Goal: Task Accomplishment & Management: Use online tool/utility

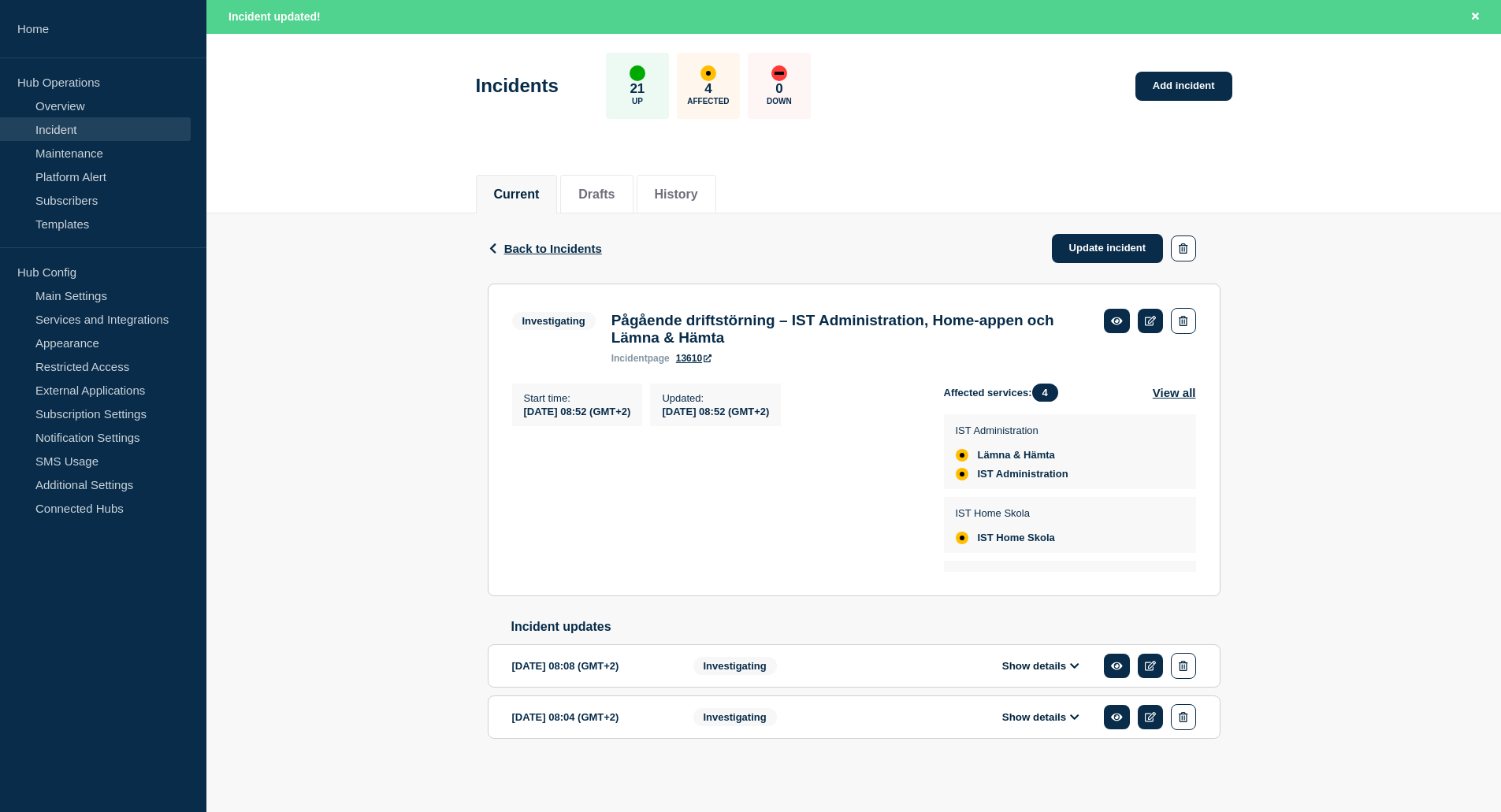
scroll to position [59, 0]
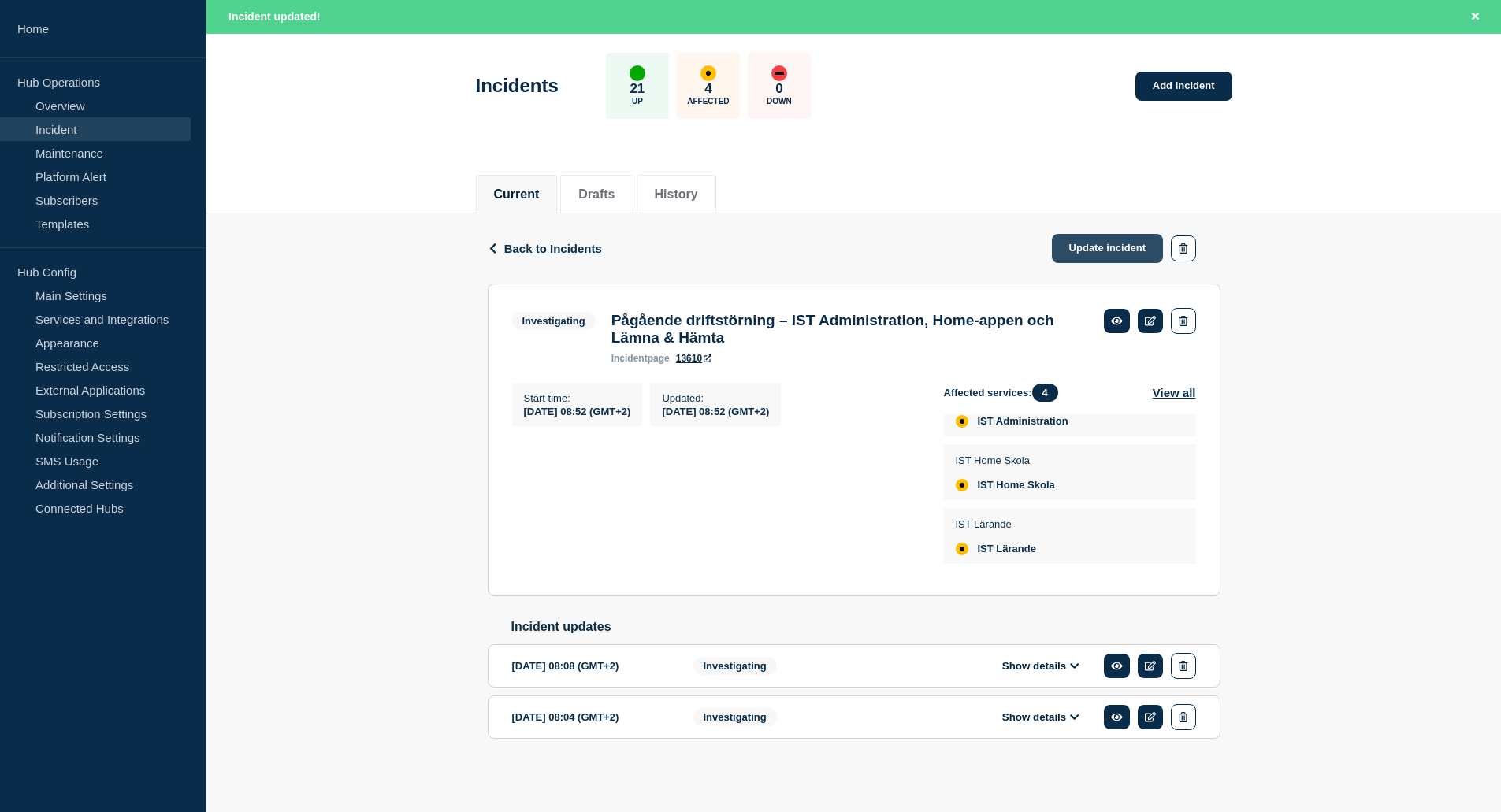
click at [1116, 242] on link "Update incident" at bounding box center [1107, 248] width 112 height 29
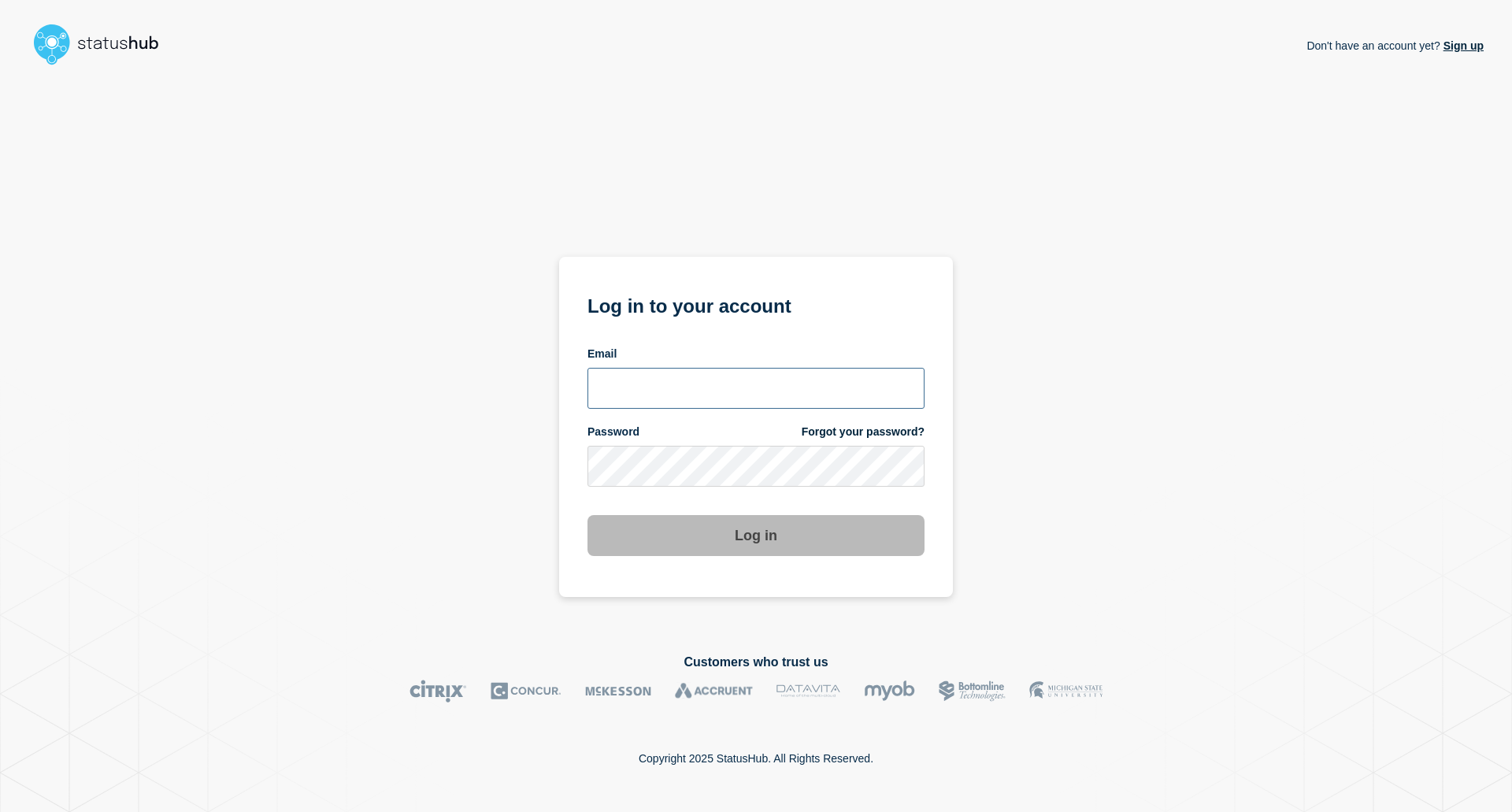
type input "[EMAIL_ADDRESS][DOMAIN_NAME]"
click at [793, 523] on button "Log in" at bounding box center [756, 535] width 337 height 41
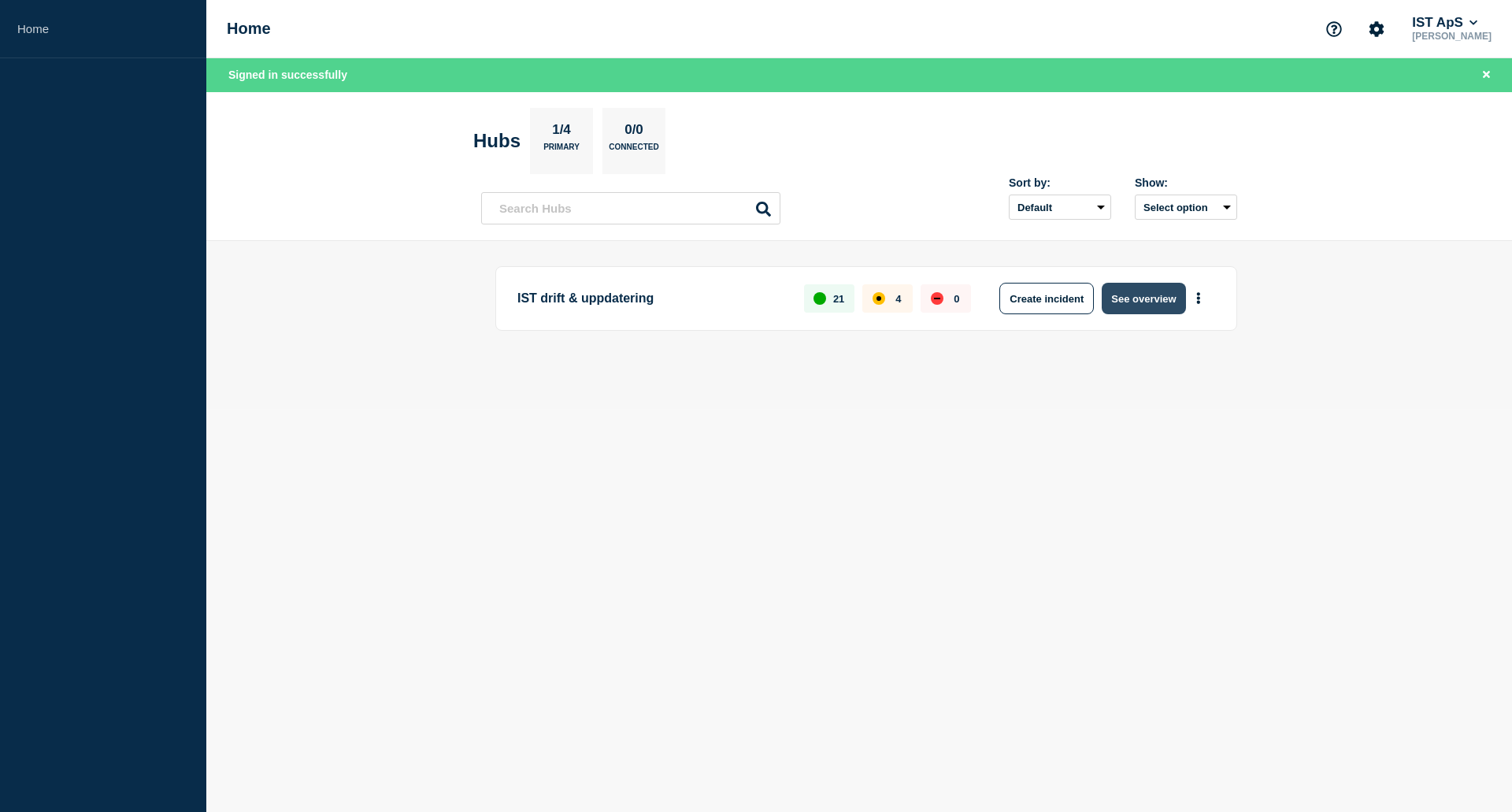
click at [1163, 298] on button "See overview" at bounding box center [1143, 299] width 84 height 32
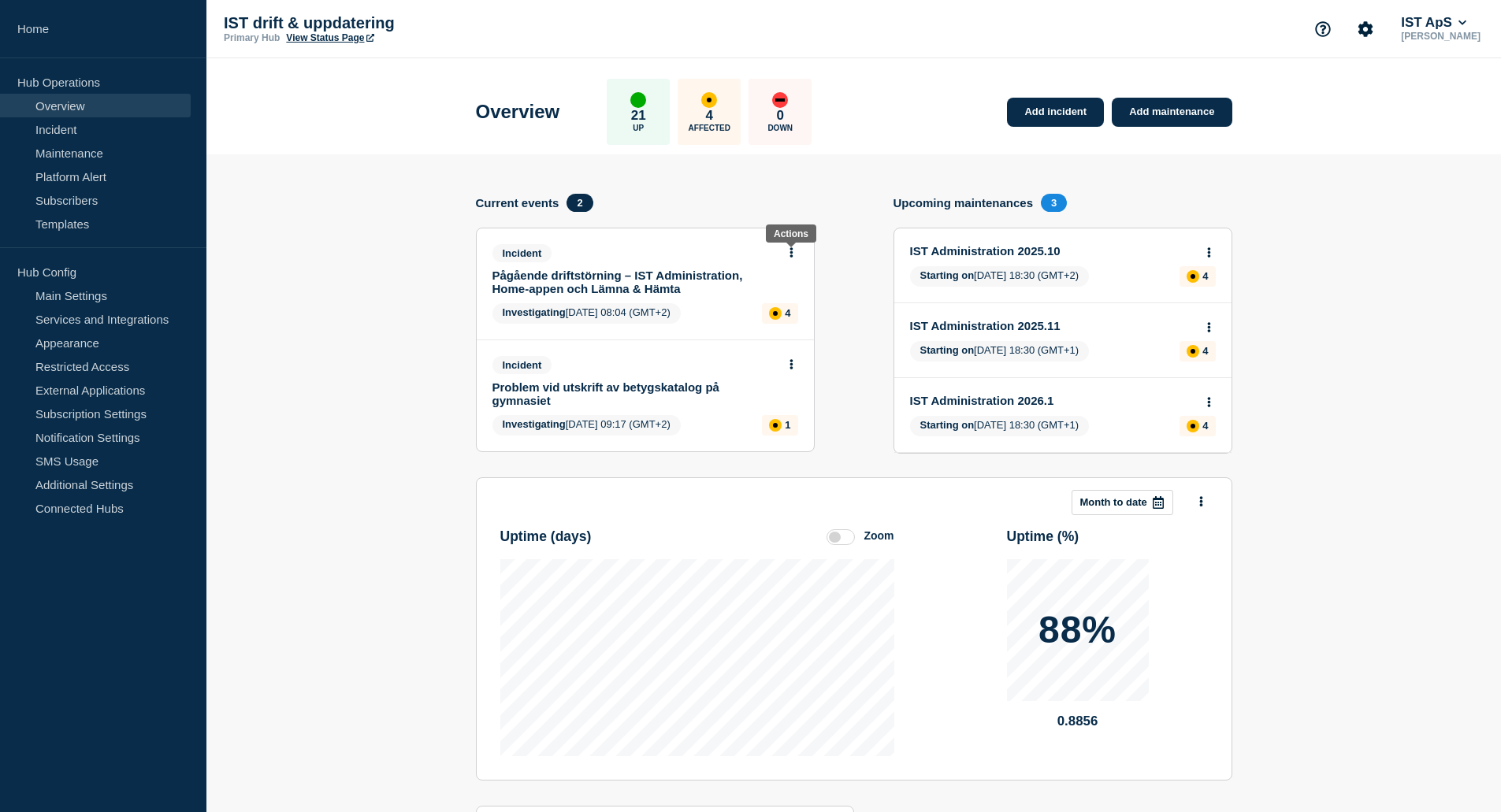
click at [790, 254] on icon at bounding box center [791, 252] width 4 height 11
click at [789, 313] on link "Update incident" at bounding box center [790, 311] width 77 height 12
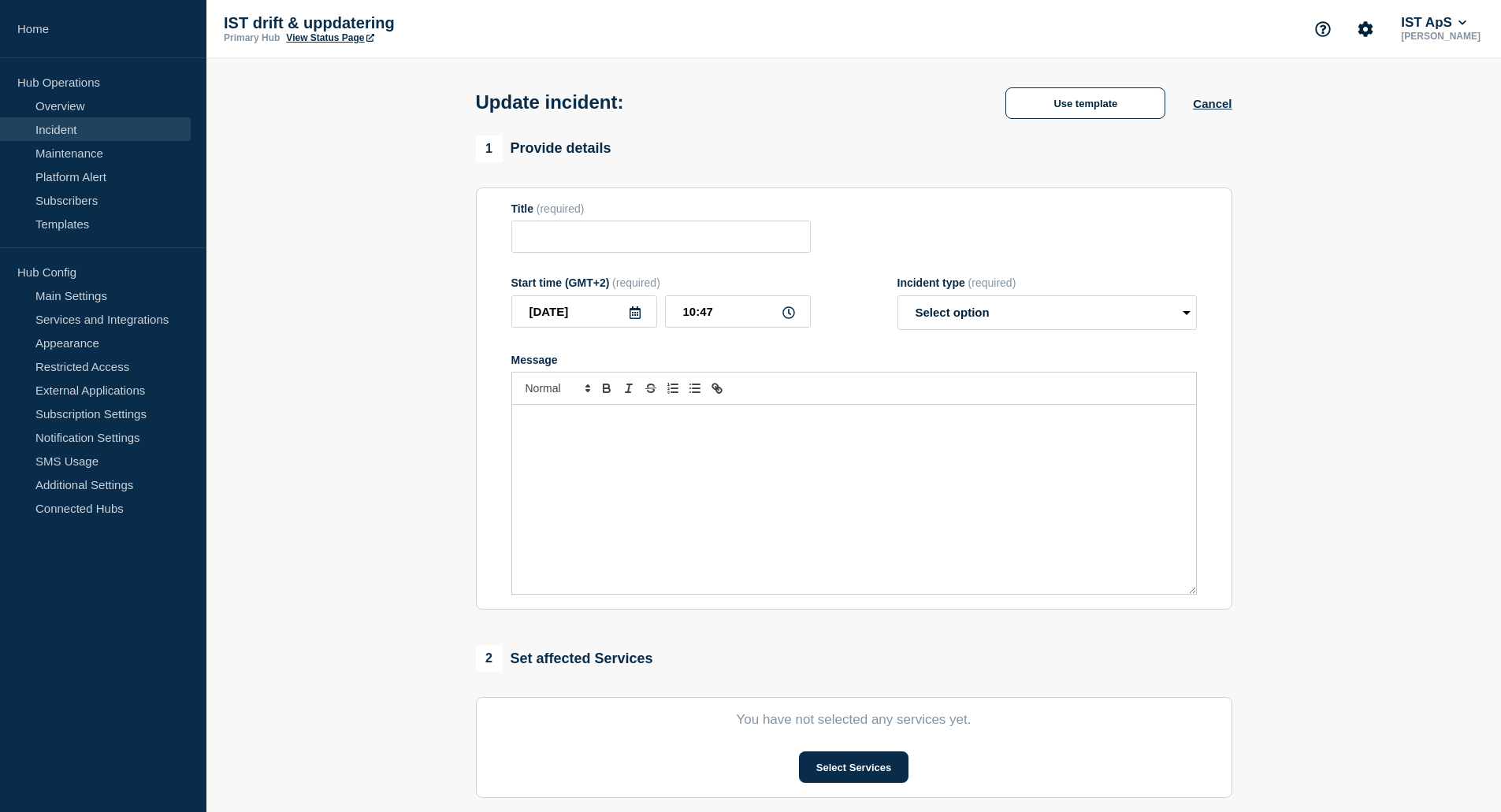
type input "Pågående driftstörning – IST Administration, Home-appen och Lämna & Hämta"
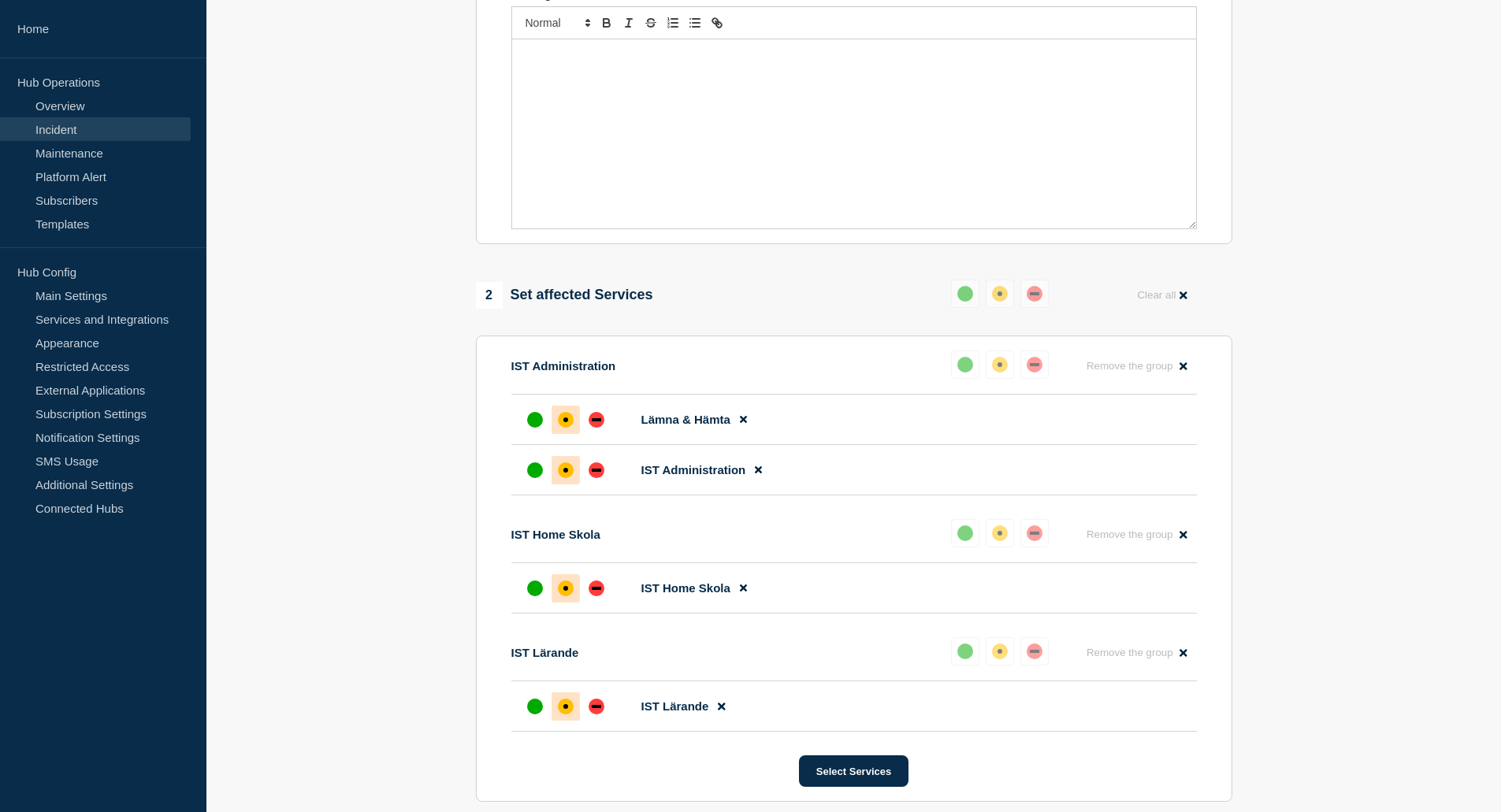
scroll to position [551, 0]
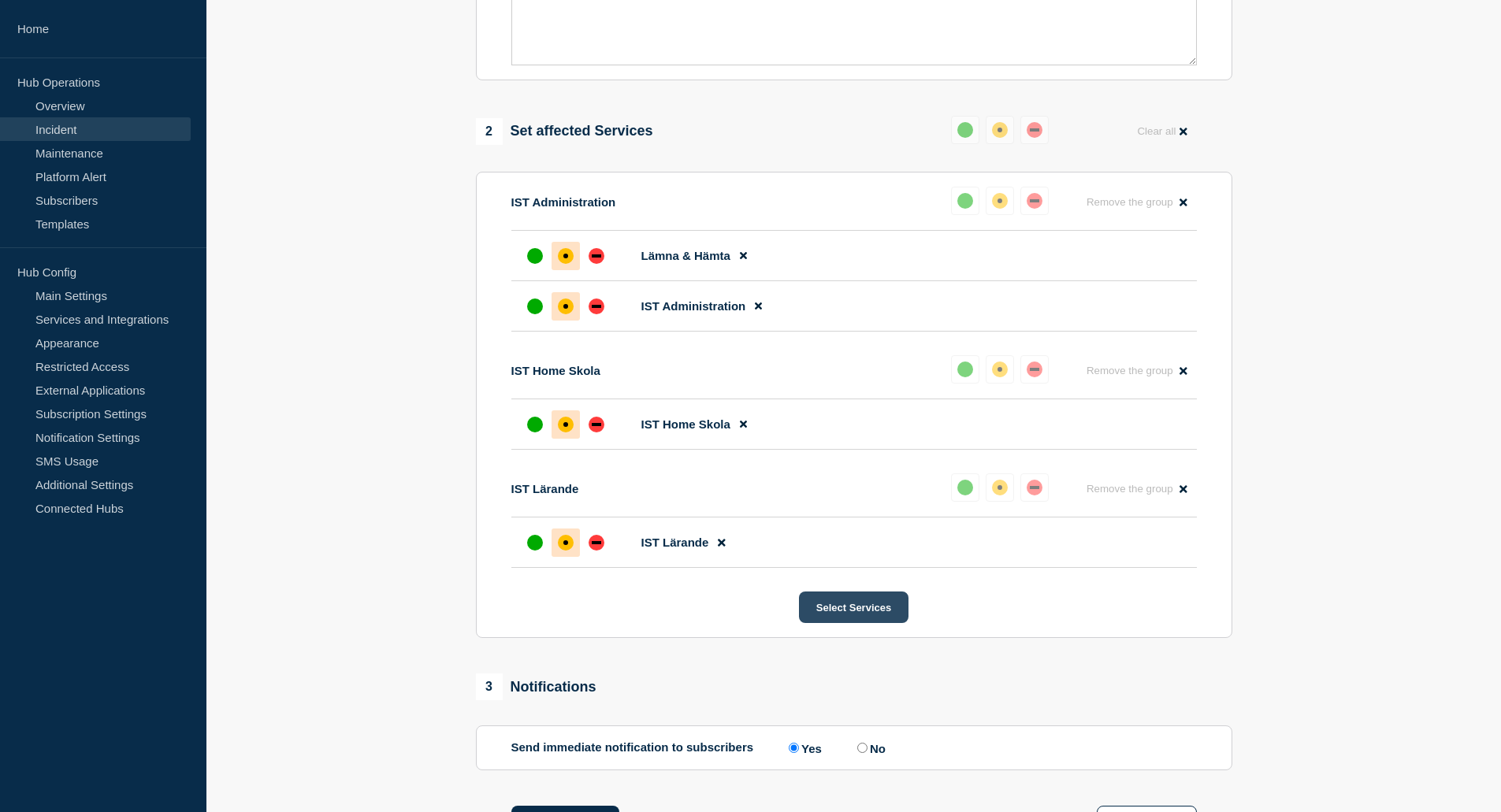
click at [837, 623] on button "Select Services" at bounding box center [854, 607] width 109 height 32
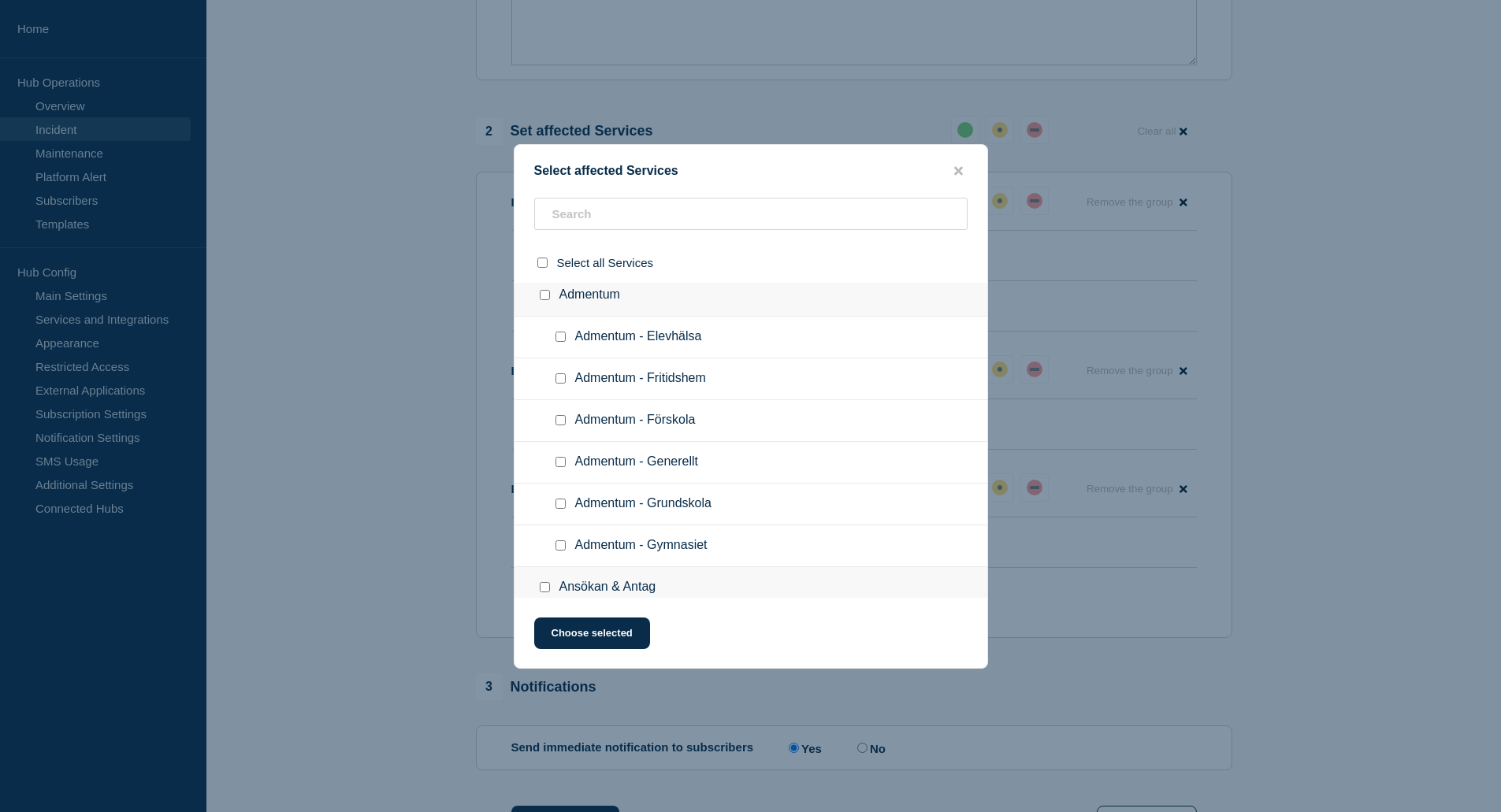
scroll to position [0, 0]
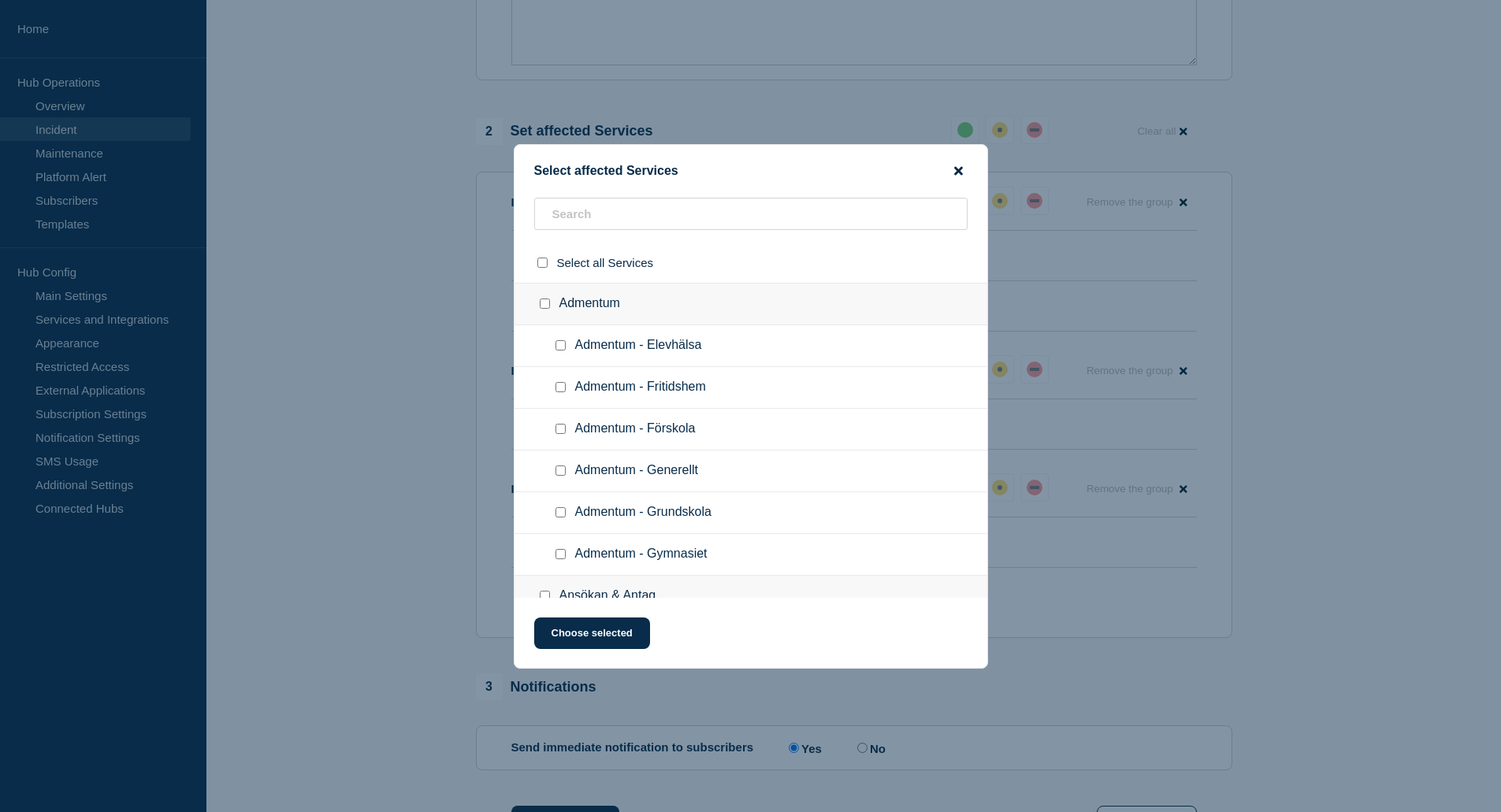
click at [957, 171] on icon "close button" at bounding box center [959, 170] width 9 height 9
